Goal: Task Accomplishment & Management: Complete application form

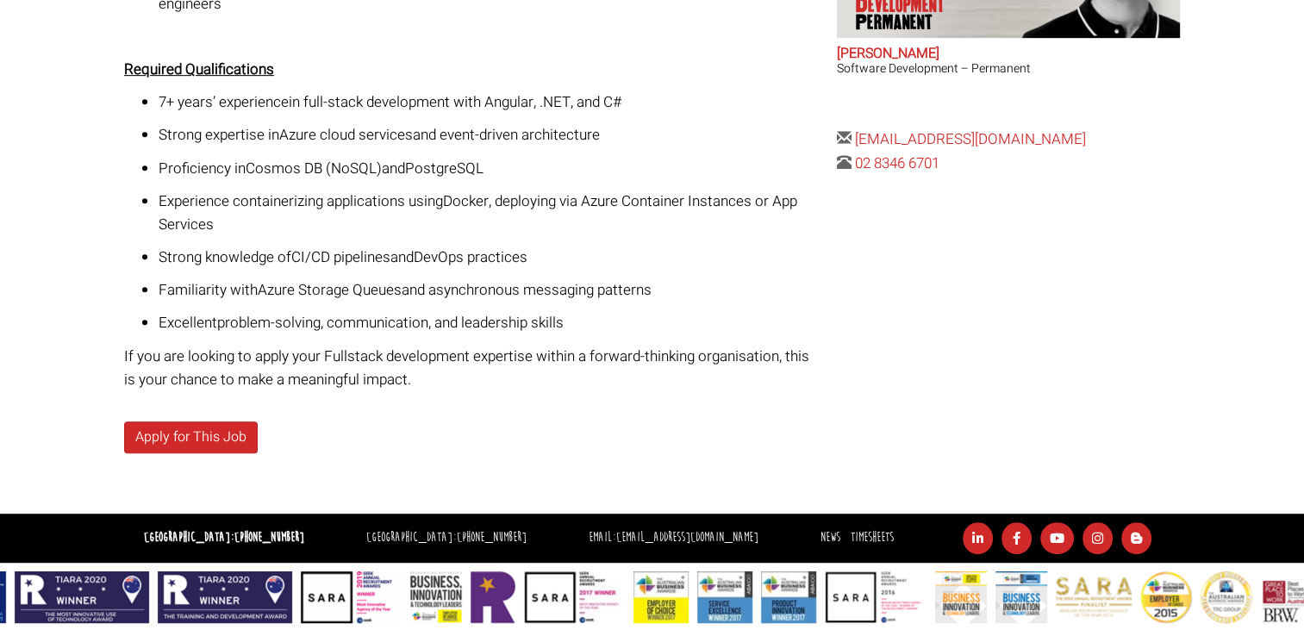
scroll to position [827, 0]
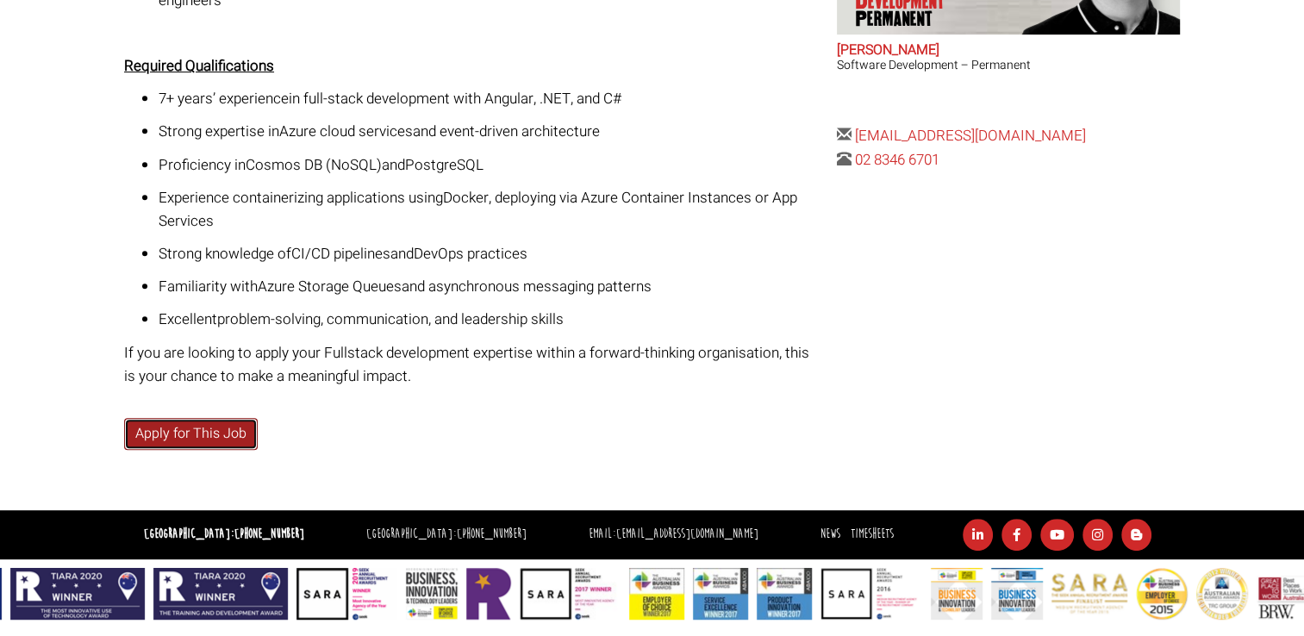
click at [200, 433] on link "Apply for This Job" at bounding box center [191, 434] width 134 height 32
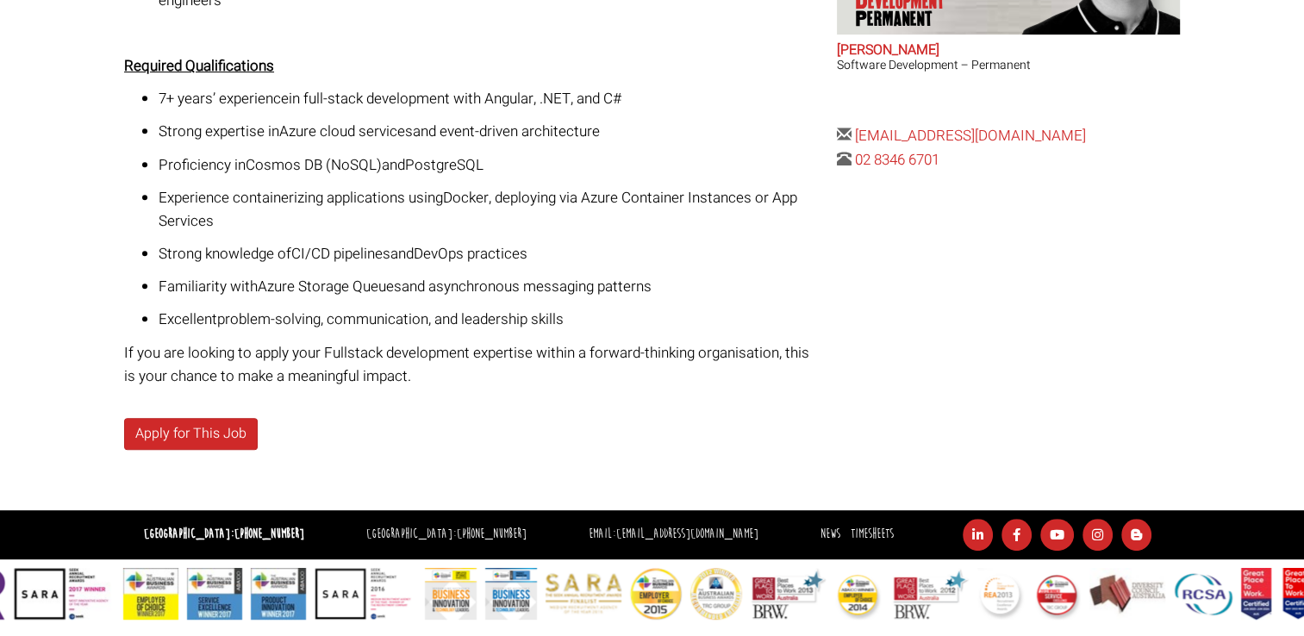
click at [417, 368] on p "If you are looking to apply your Fullstack development expertise within a forwa…" at bounding box center [474, 364] width 700 height 47
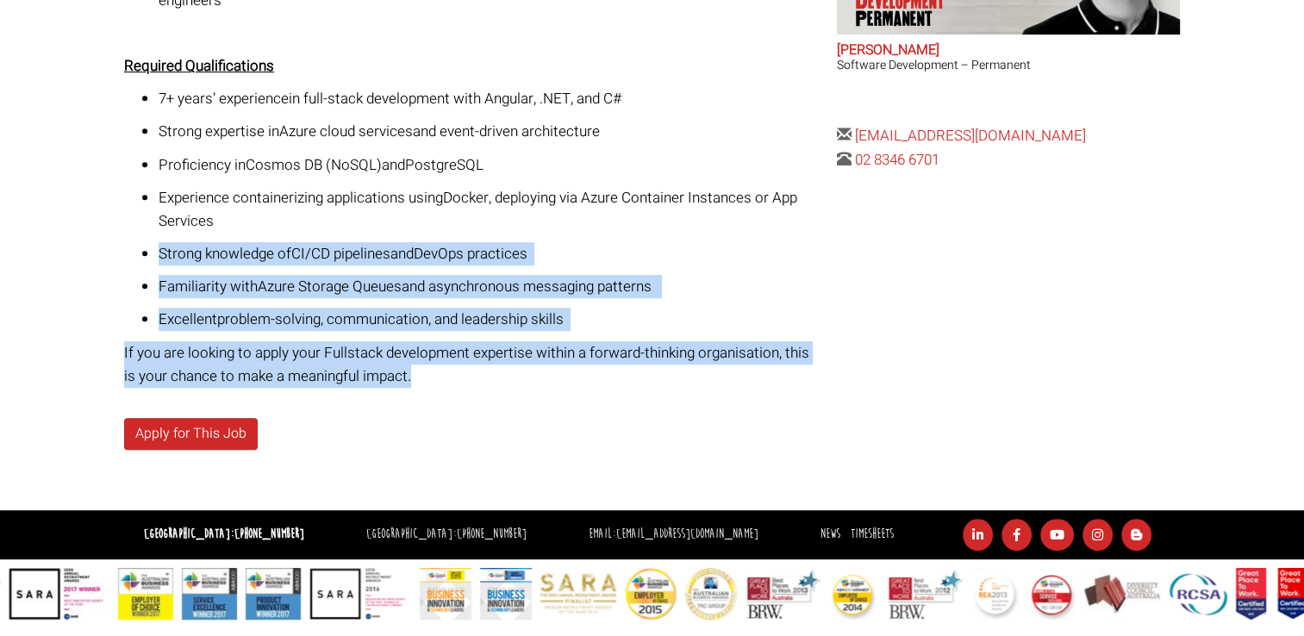
drag, startPoint x: 414, startPoint y: 374, endPoint x: 167, endPoint y: 240, distance: 280.8
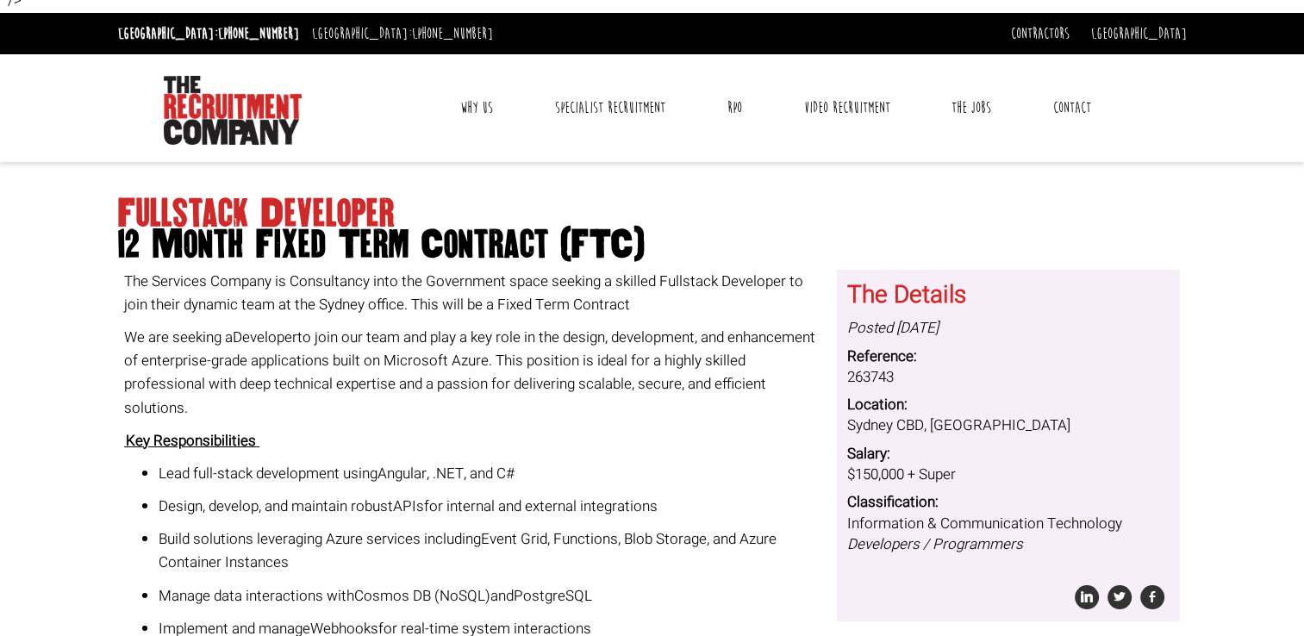
scroll to position [52, 0]
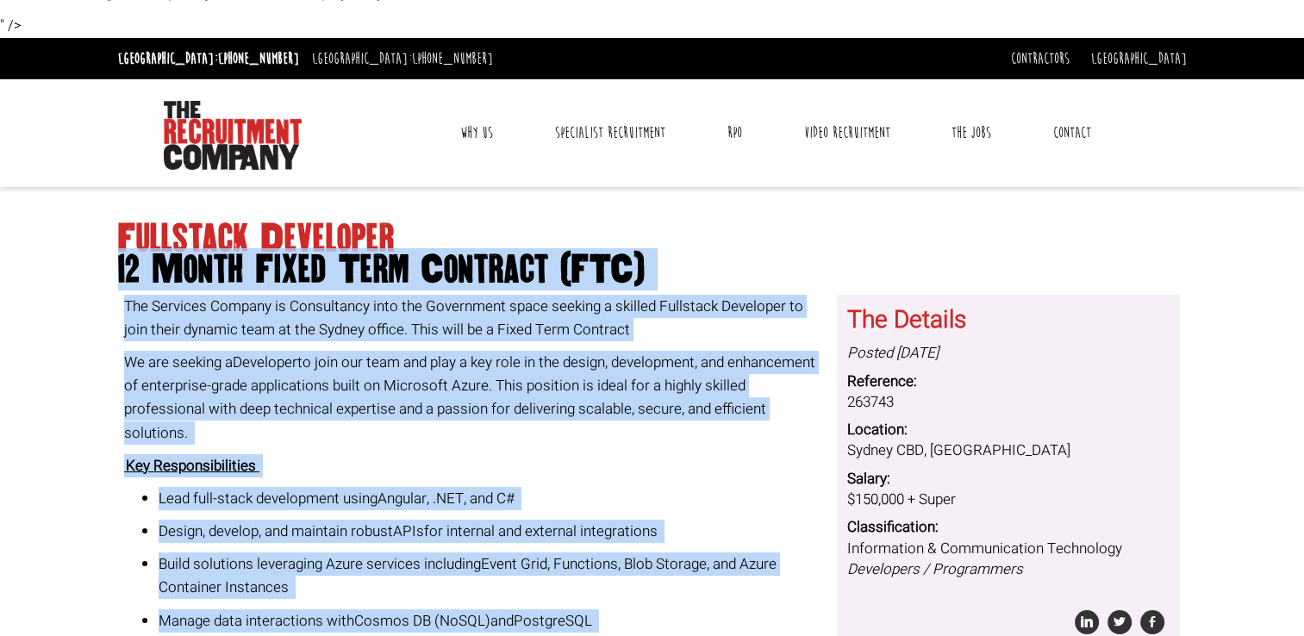
copy div "Loremipsu Dolorsita 50 Conse Adipi Elit Seddoeiu (TEM) Inc Utlabore Etdolor ma …"
click at [784, 406] on span "to join our team and play a key role in the design, development, and enhancemen…" at bounding box center [469, 398] width 691 height 92
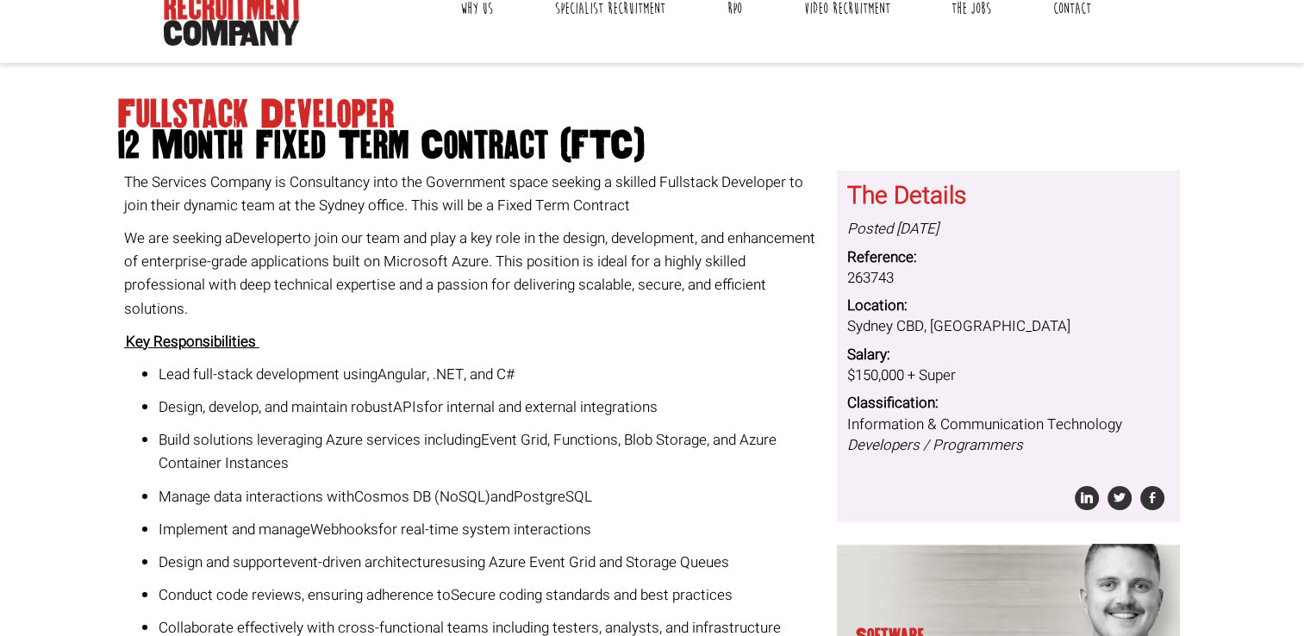
scroll to position [138, 0]
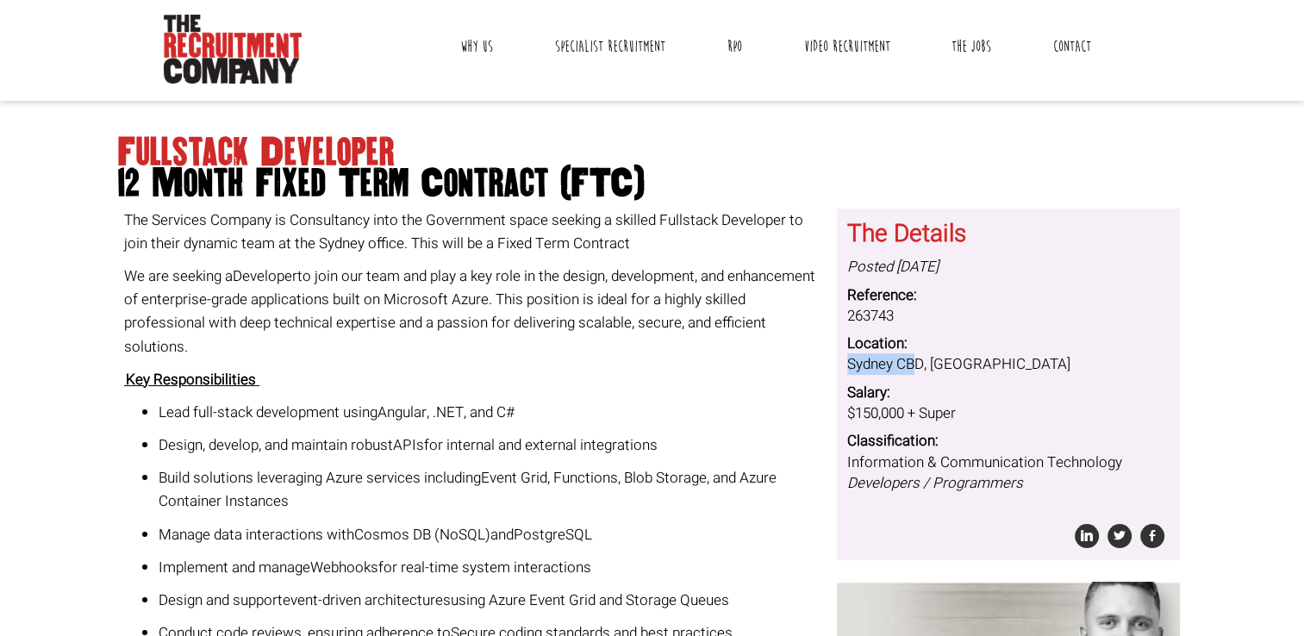
drag, startPoint x: 851, startPoint y: 360, endPoint x: 914, endPoint y: 359, distance: 63.8
click at [916, 360] on dd "Sydney CBD, [GEOGRAPHIC_DATA]" at bounding box center [1008, 364] width 322 height 21
click at [432, 364] on div "We are seeking a Developer to join our team and play a key role in the design, …" at bounding box center [474, 516] width 700 height 502
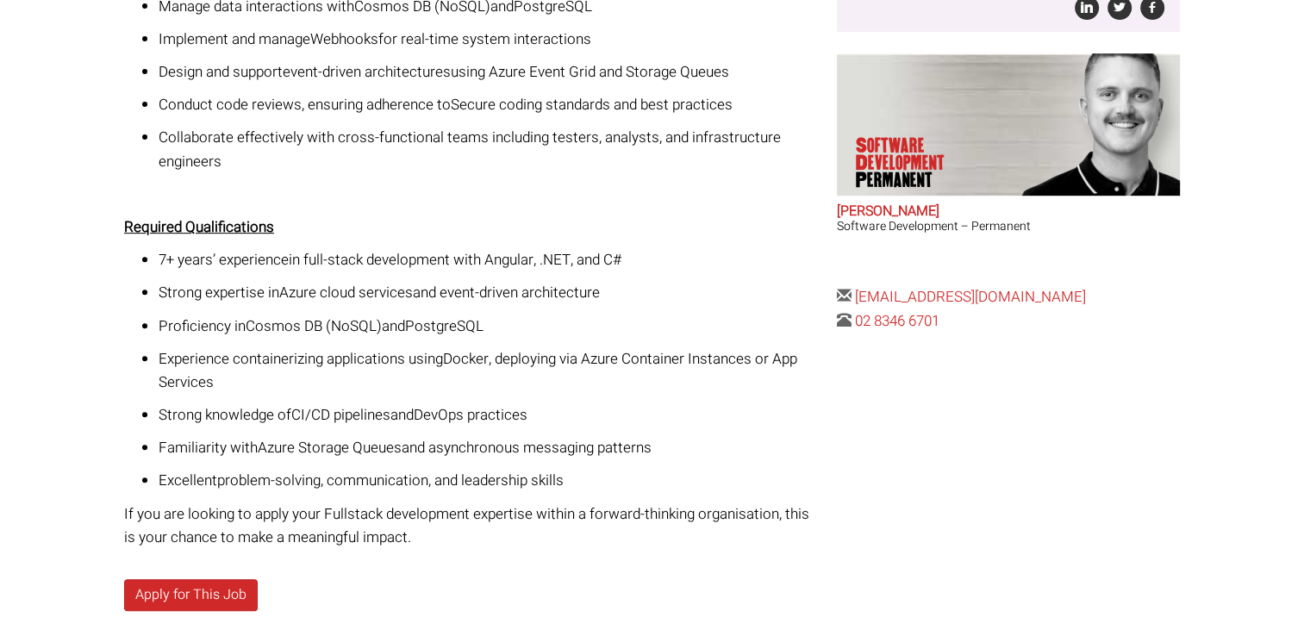
scroll to position [827, 0]
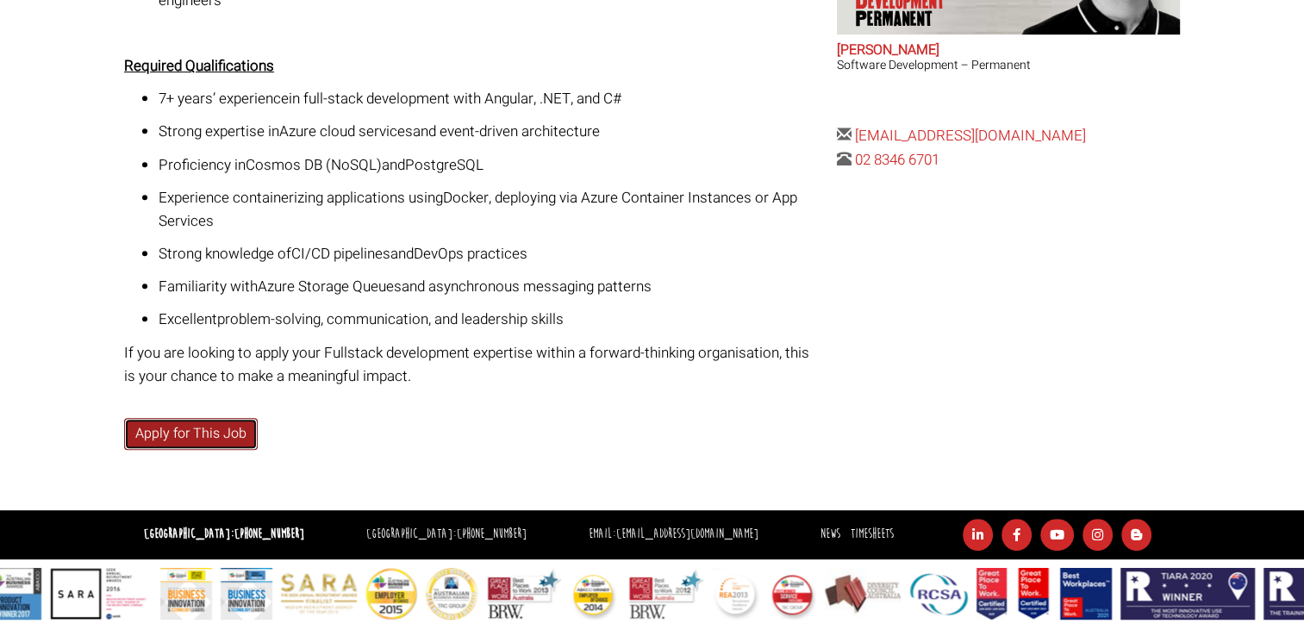
click at [200, 435] on link "Apply for This Job" at bounding box center [191, 434] width 134 height 32
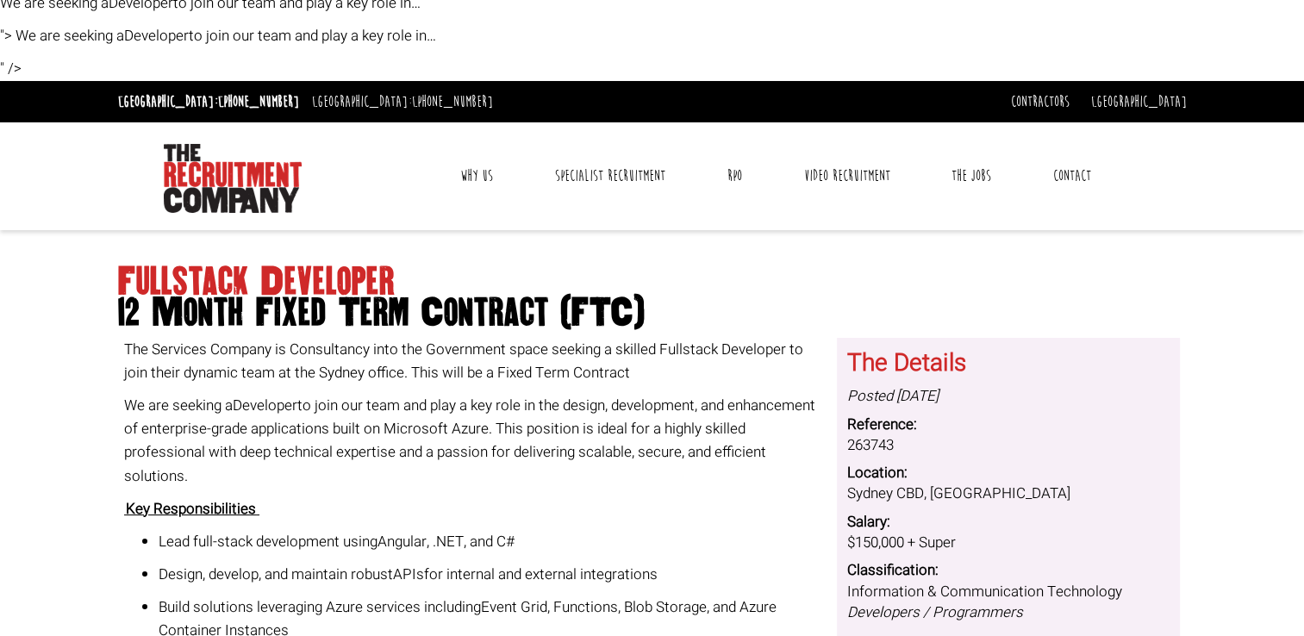
scroll to position [0, 0]
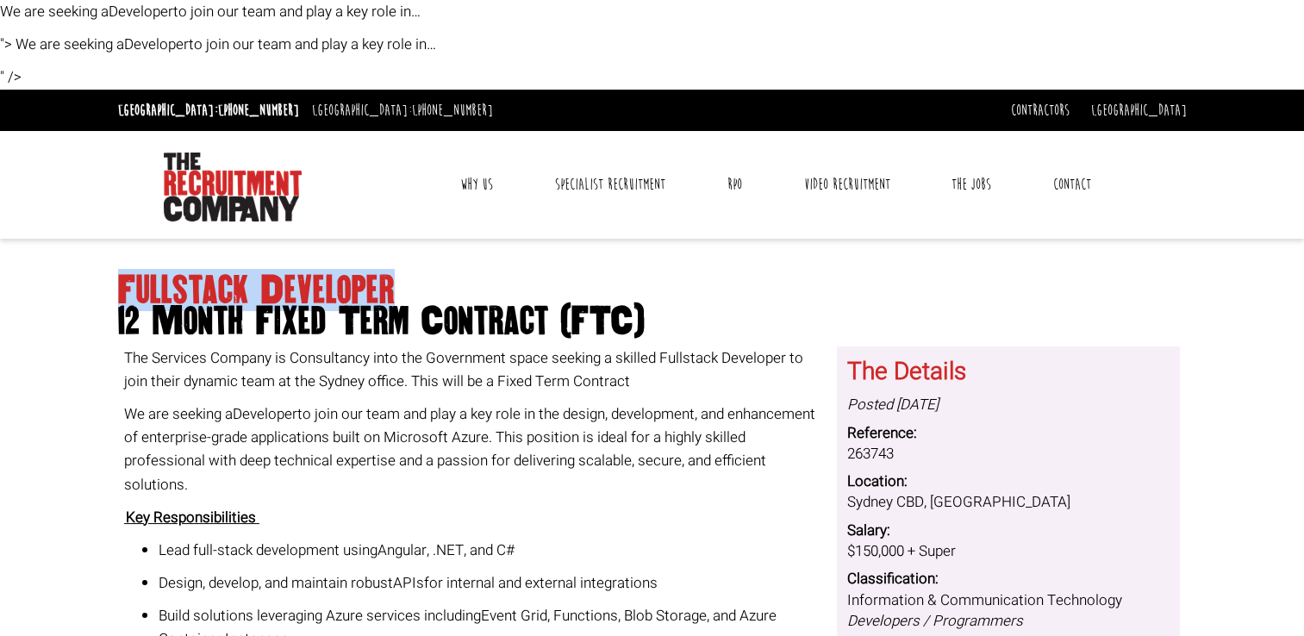
drag, startPoint x: 109, startPoint y: 288, endPoint x: 402, endPoint y: 287, distance: 292.2
copy h1 "Fullstack Developer"
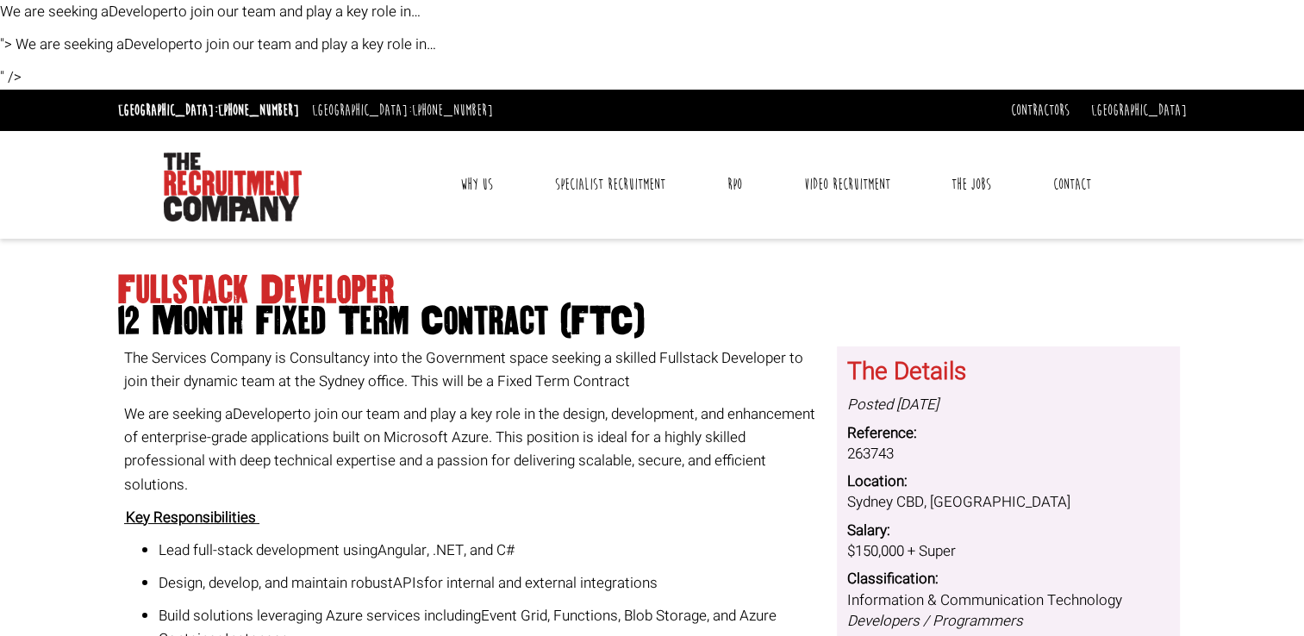
click at [269, 337] on span "12 Month Fixed Term Contract (FTC)" at bounding box center [652, 321] width 1069 height 31
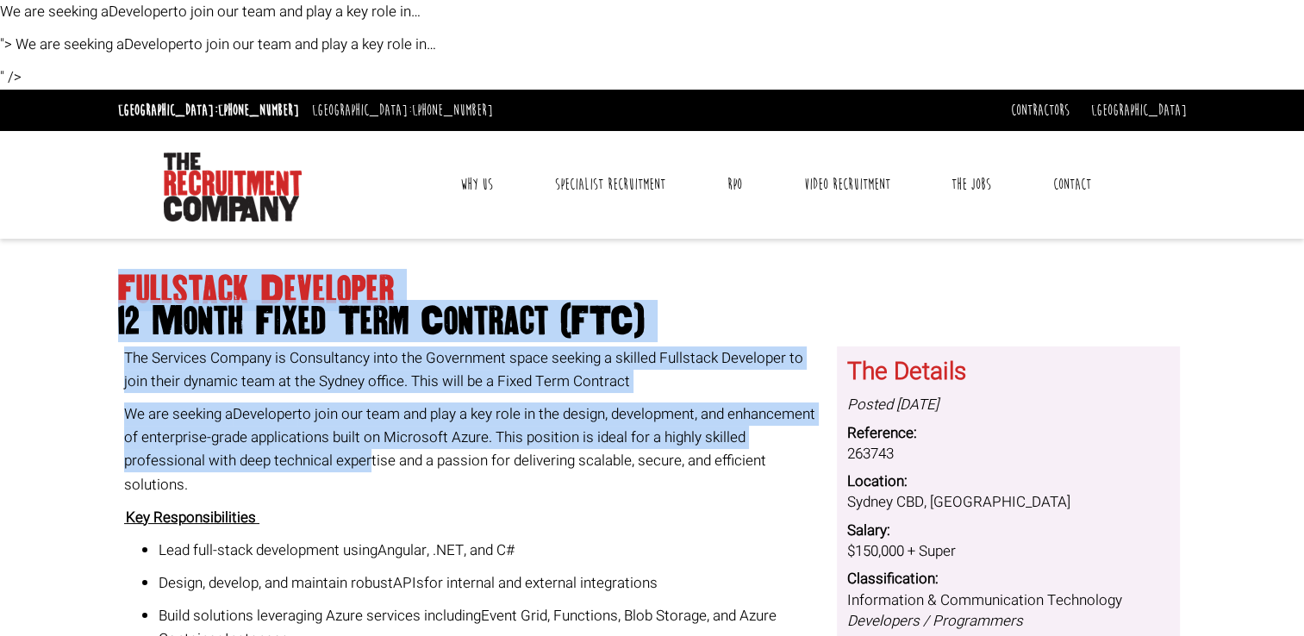
drag, startPoint x: 121, startPoint y: 290, endPoint x: 414, endPoint y: 465, distance: 341.7
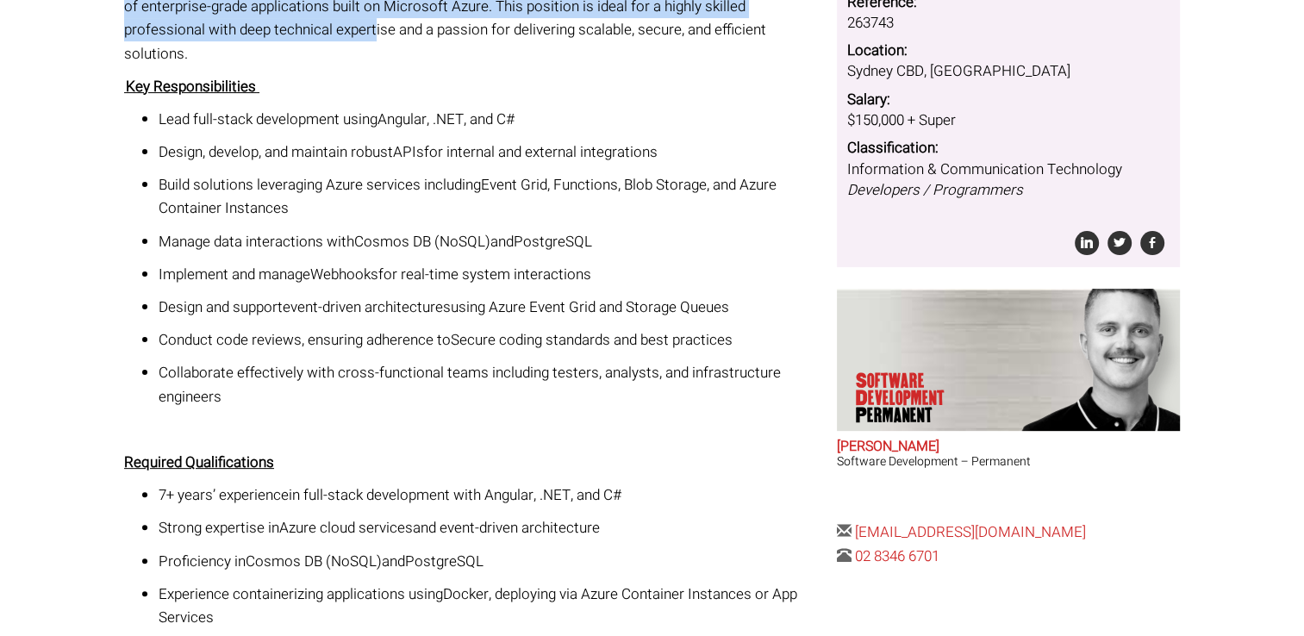
scroll to position [827, 0]
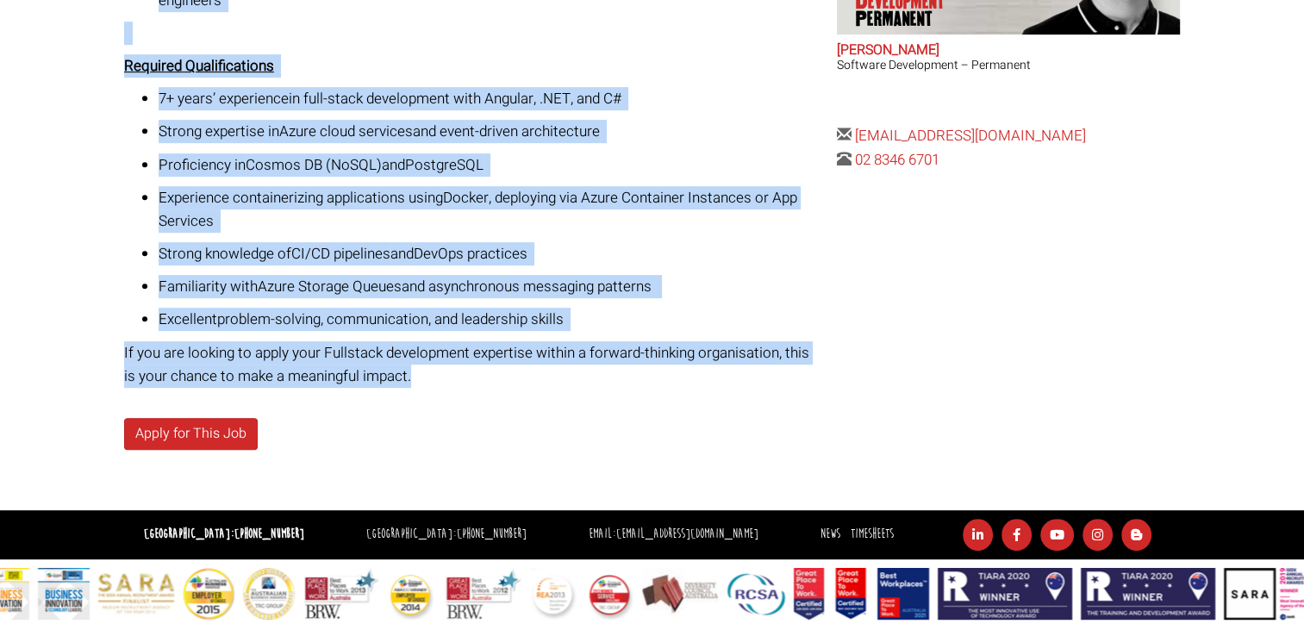
click at [426, 376] on p "If you are looking to apply your Fullstack development expertise within a forwa…" at bounding box center [474, 364] width 700 height 47
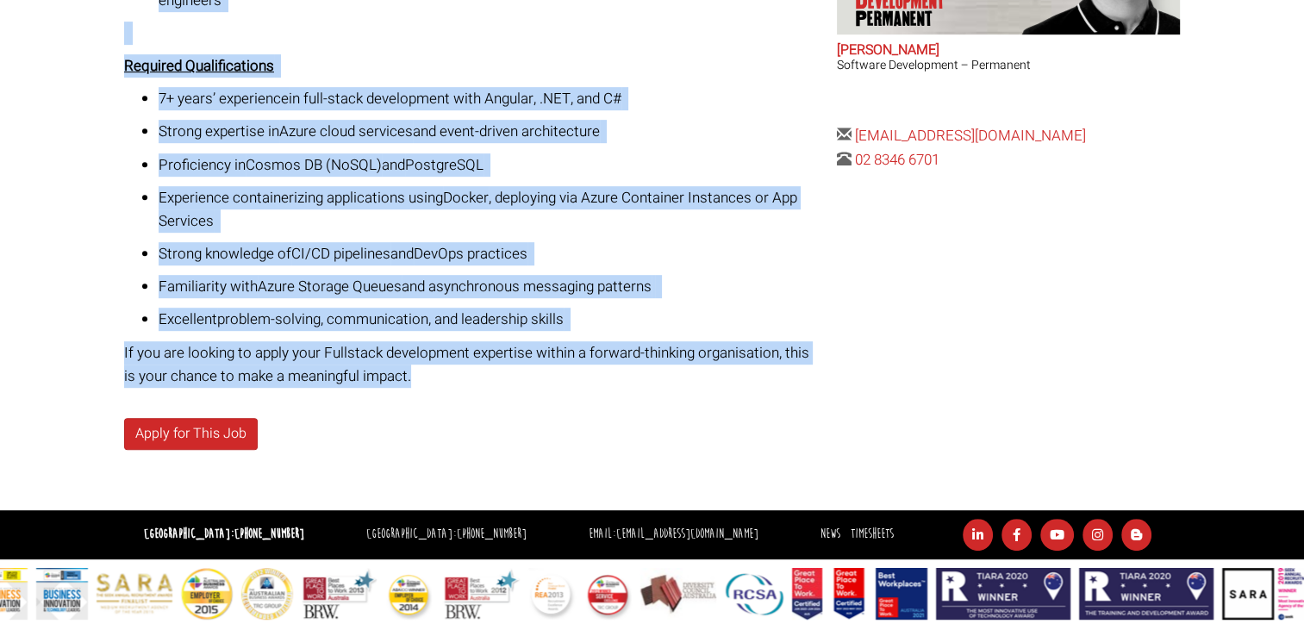
copy div "Loremipsu Dolorsita 50 Conse Adipi Elit Seddoeiu (TEM) Inc Utlabore Etdolor ma …"
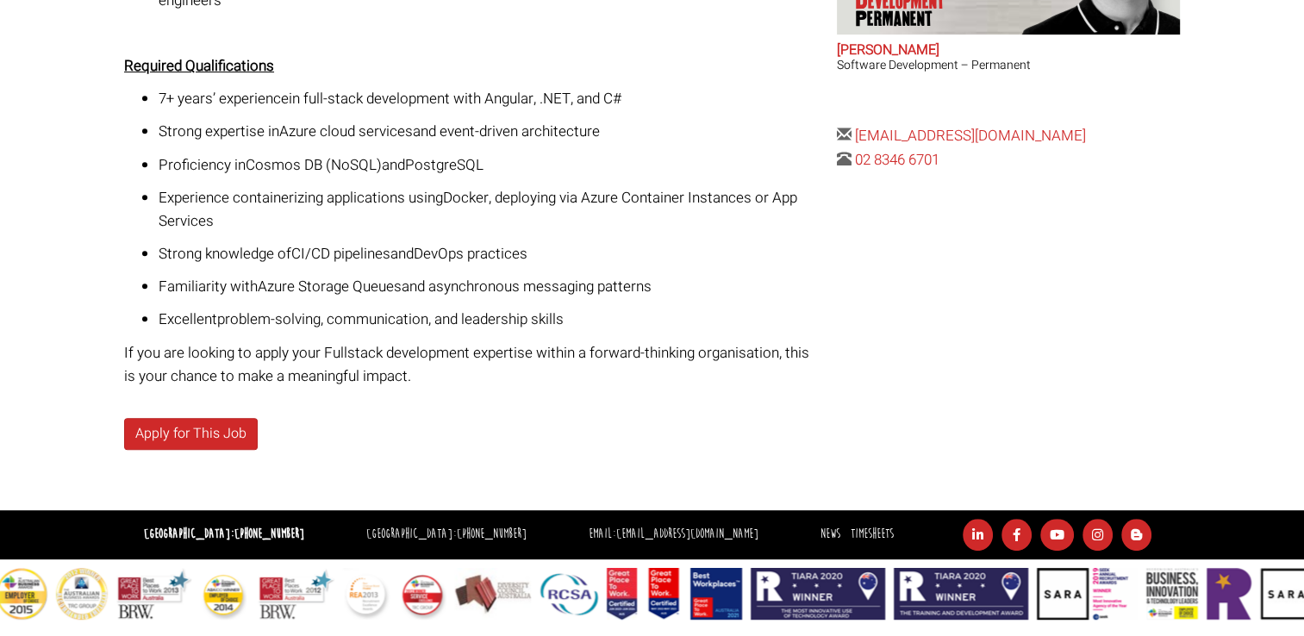
click at [514, 445] on p "Apply for This Job" at bounding box center [474, 434] width 700 height 32
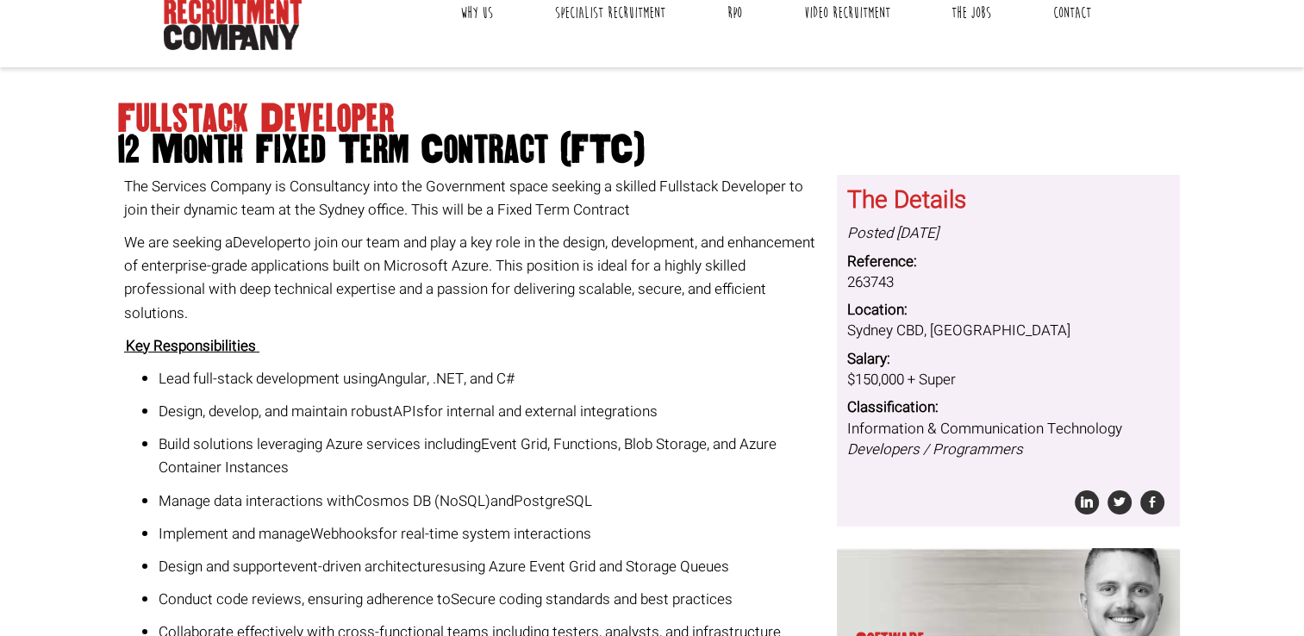
scroll to position [172, 0]
click at [593, 384] on p "Lead full-stack development using Angular, .NET, and C#" at bounding box center [491, 377] width 665 height 23
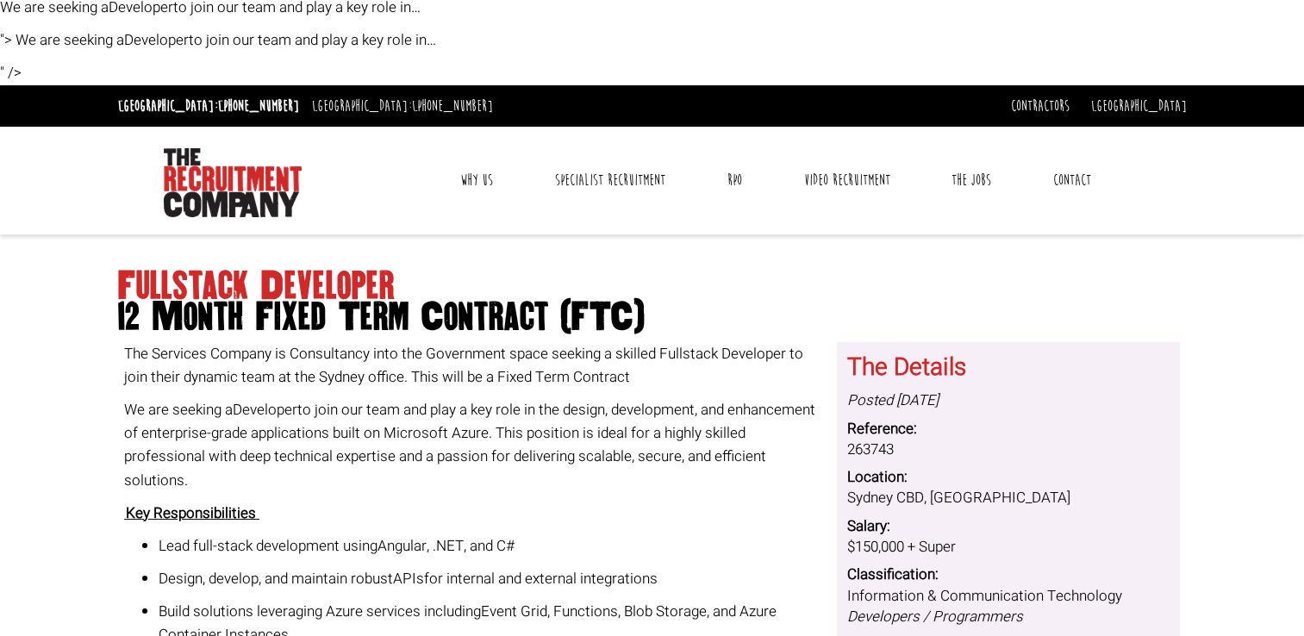
scroll to position [0, 0]
